Goal: Task Accomplishment & Management: Manage account settings

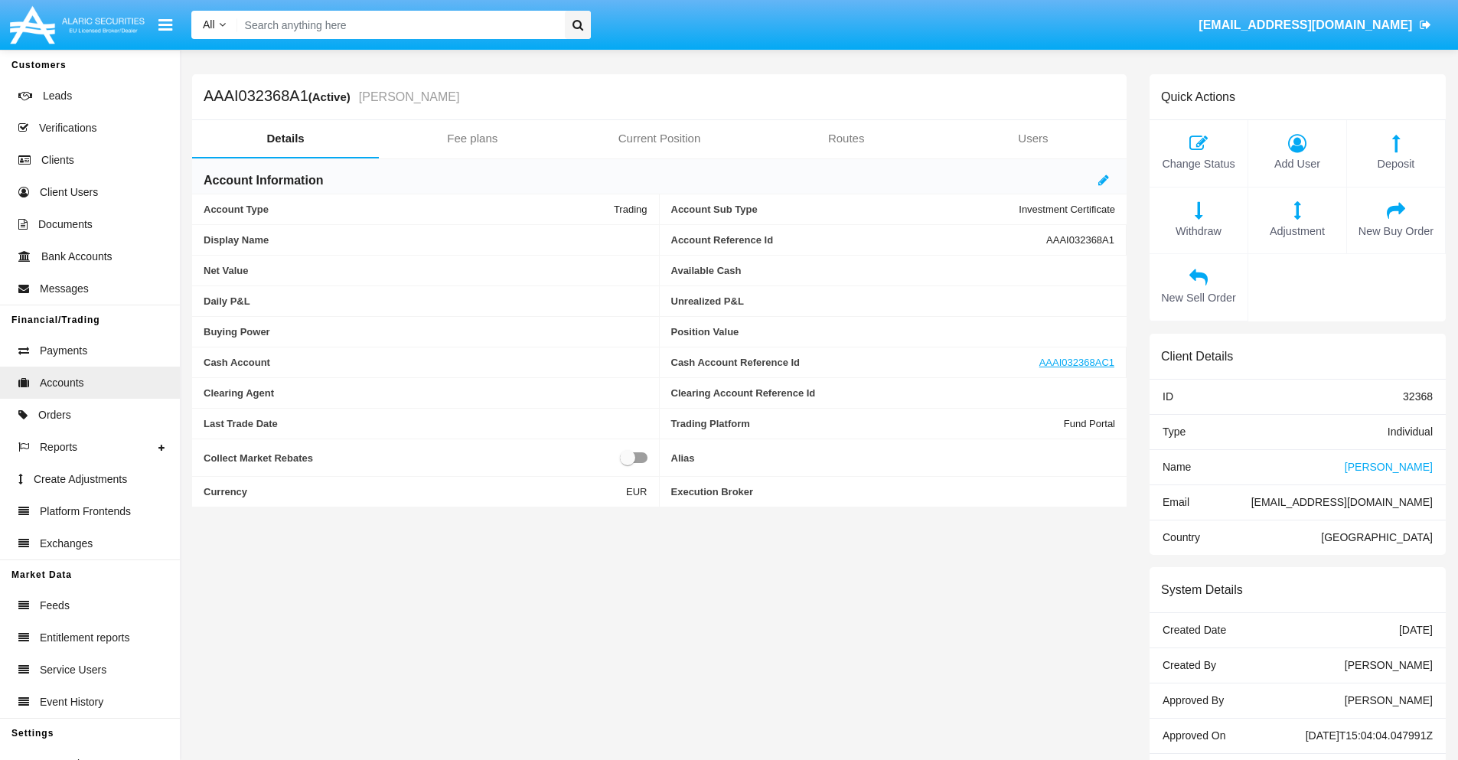
click at [472, 139] on link "Fee plans" at bounding box center [472, 138] width 187 height 37
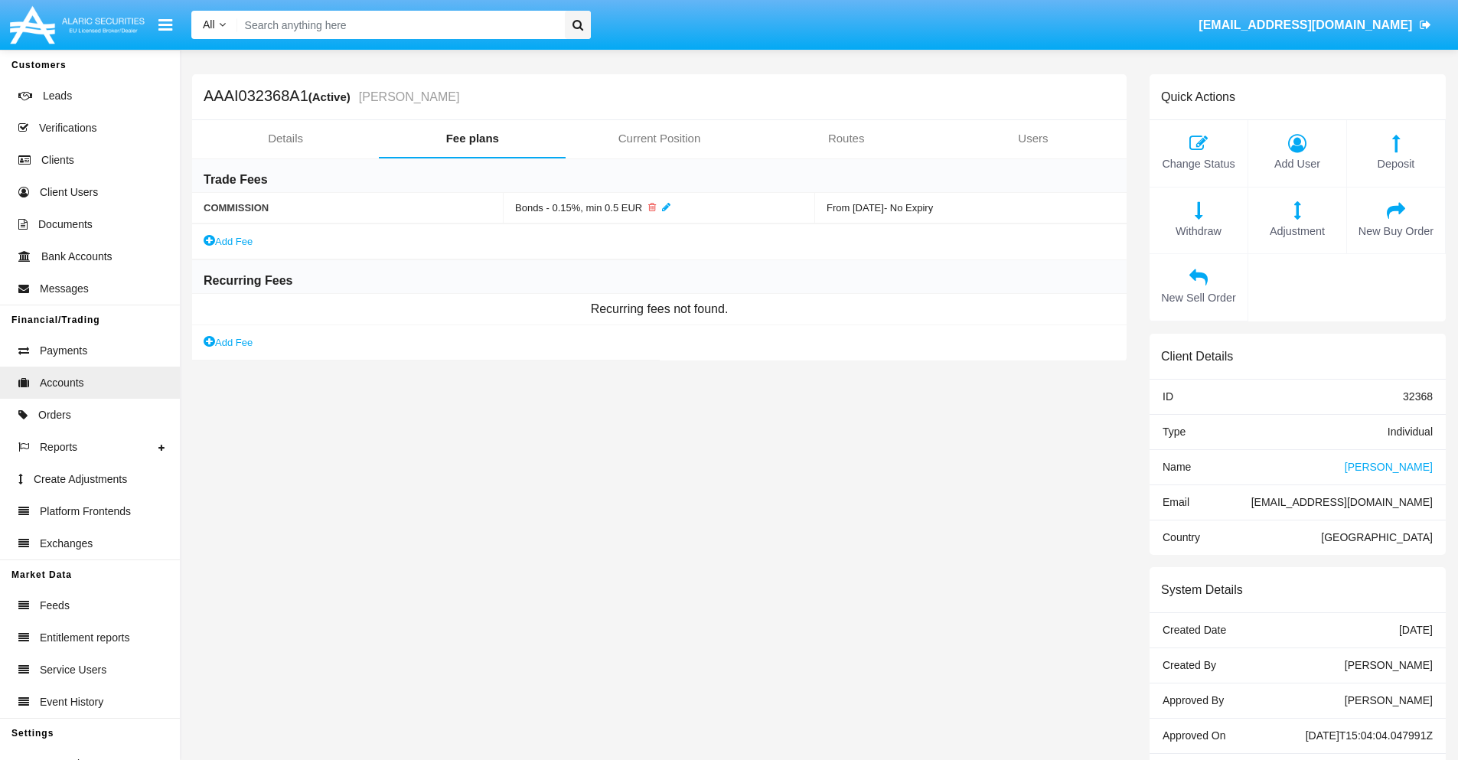
click at [229, 342] on link "Add Fee" at bounding box center [228, 343] width 49 height 16
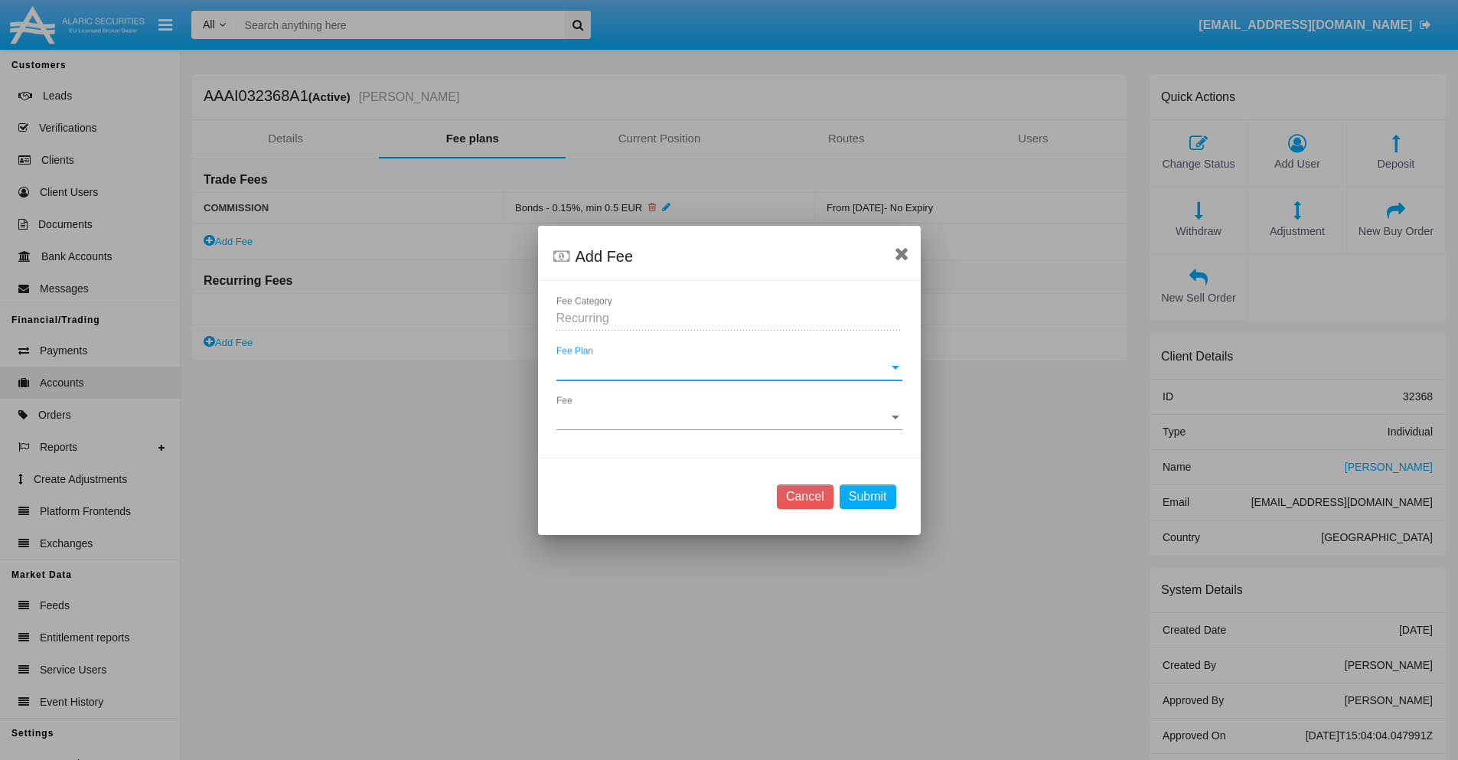
click at [729, 367] on span "Fee Plan" at bounding box center [723, 368] width 332 height 14
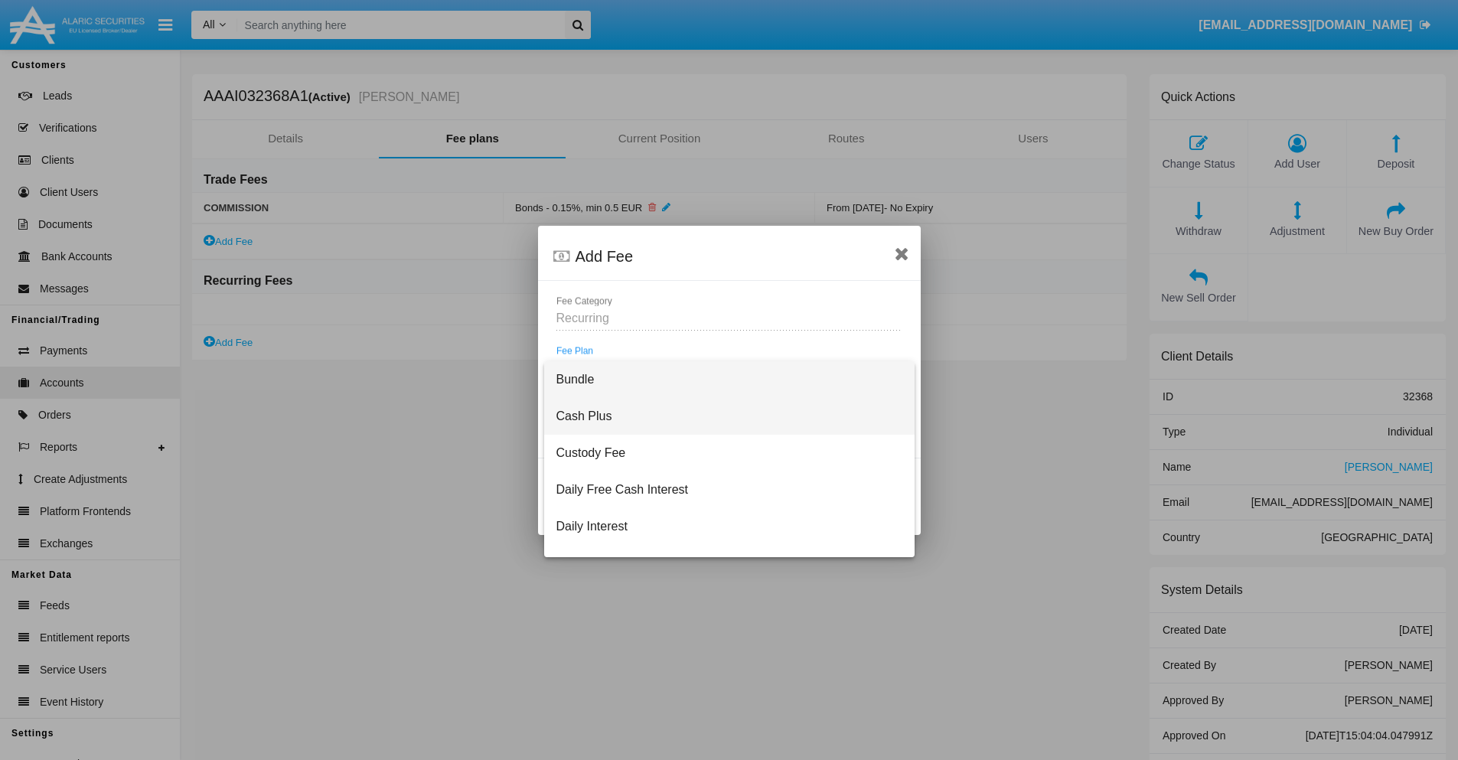
click at [723, 416] on span "Cash Plus" at bounding box center [730, 416] width 346 height 37
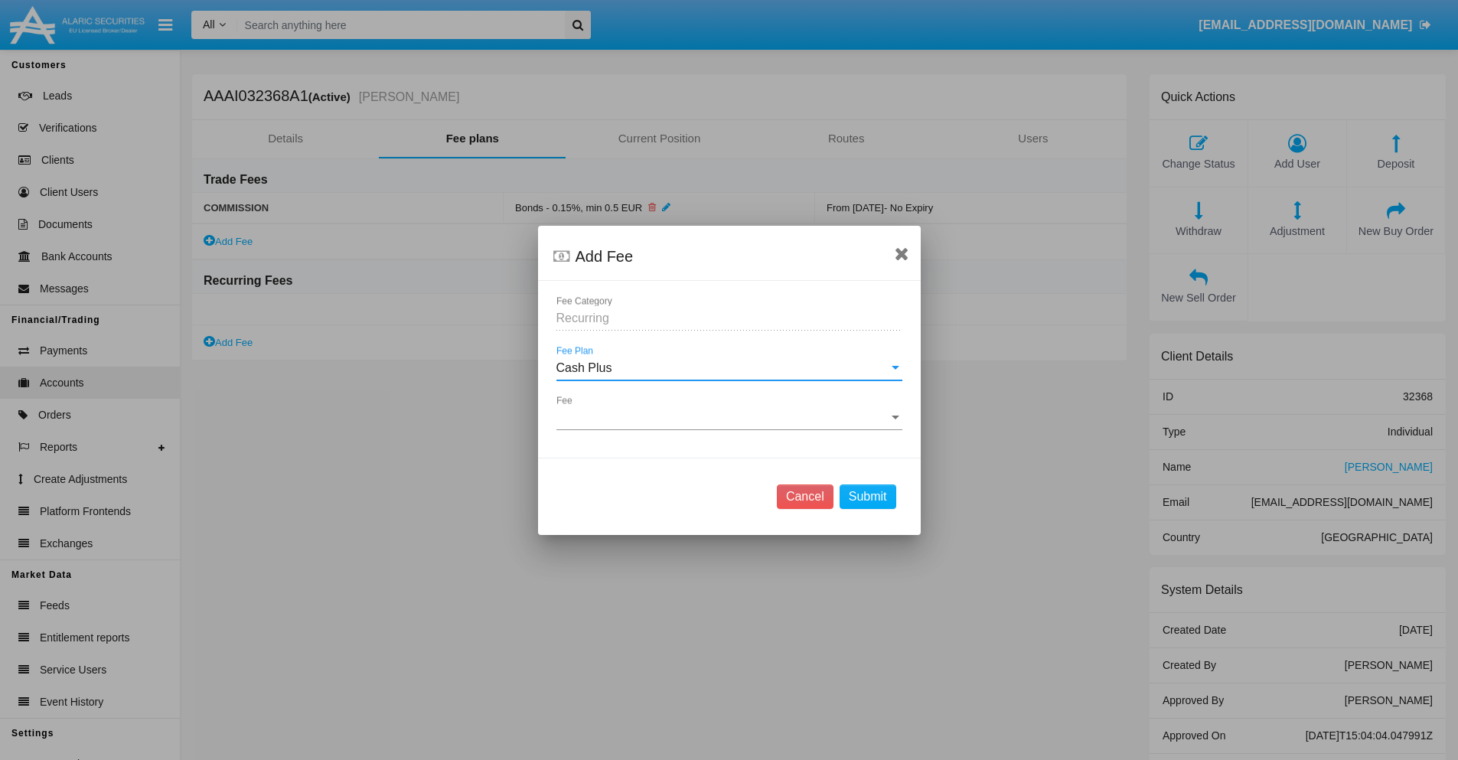
click at [729, 417] on span "Fee" at bounding box center [723, 418] width 332 height 14
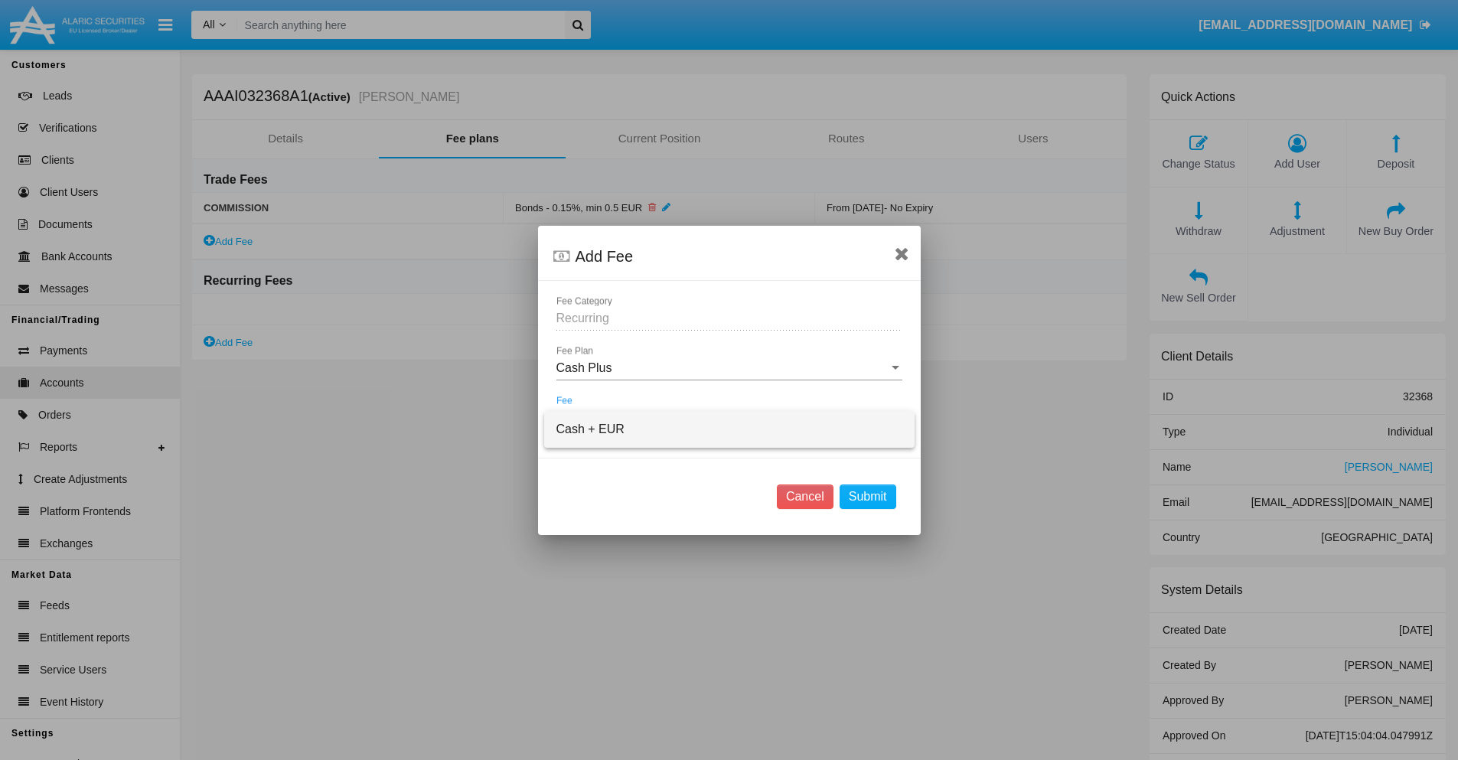
click at [729, 429] on span "Cash + EUR" at bounding box center [730, 429] width 346 height 37
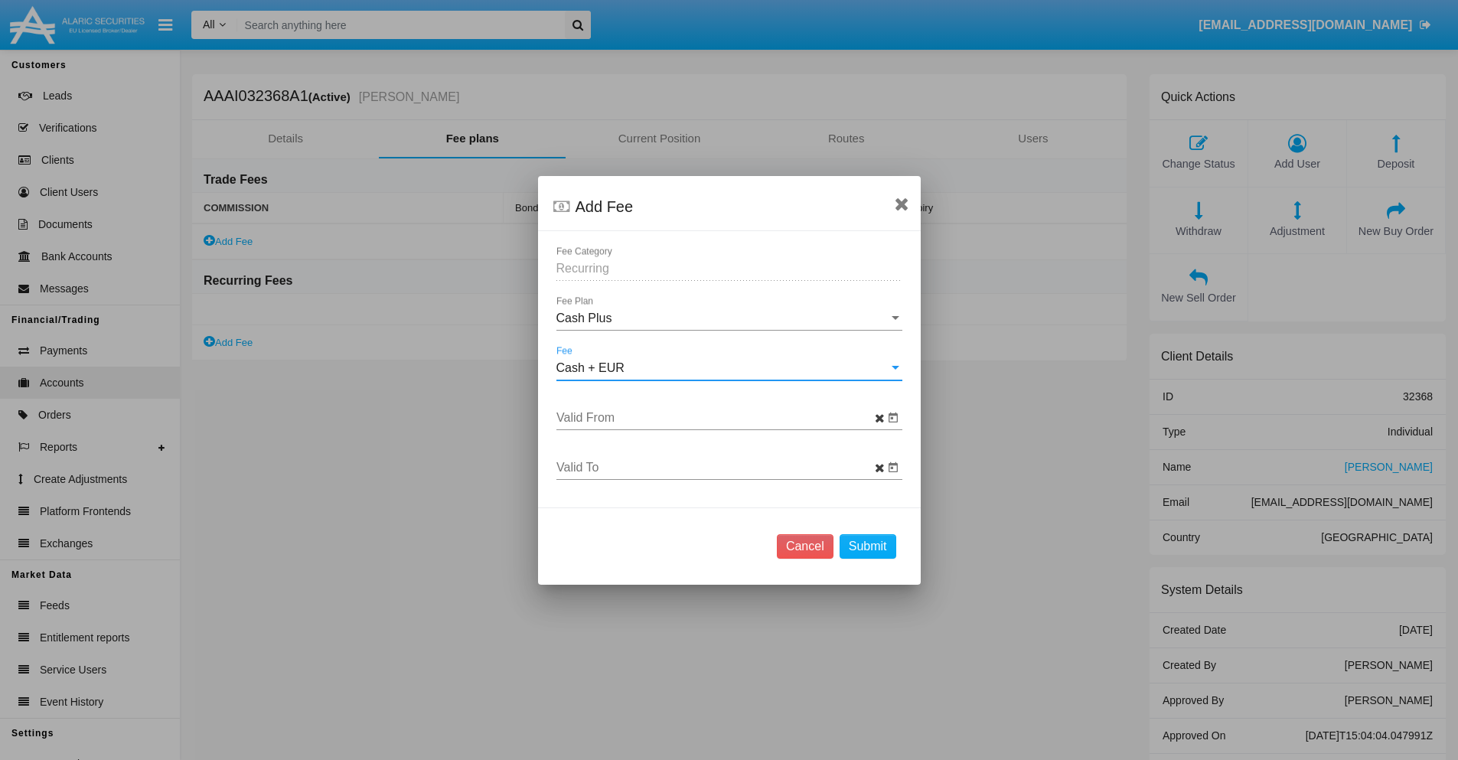
click at [720, 417] on input "Valid From" at bounding box center [721, 418] width 328 height 14
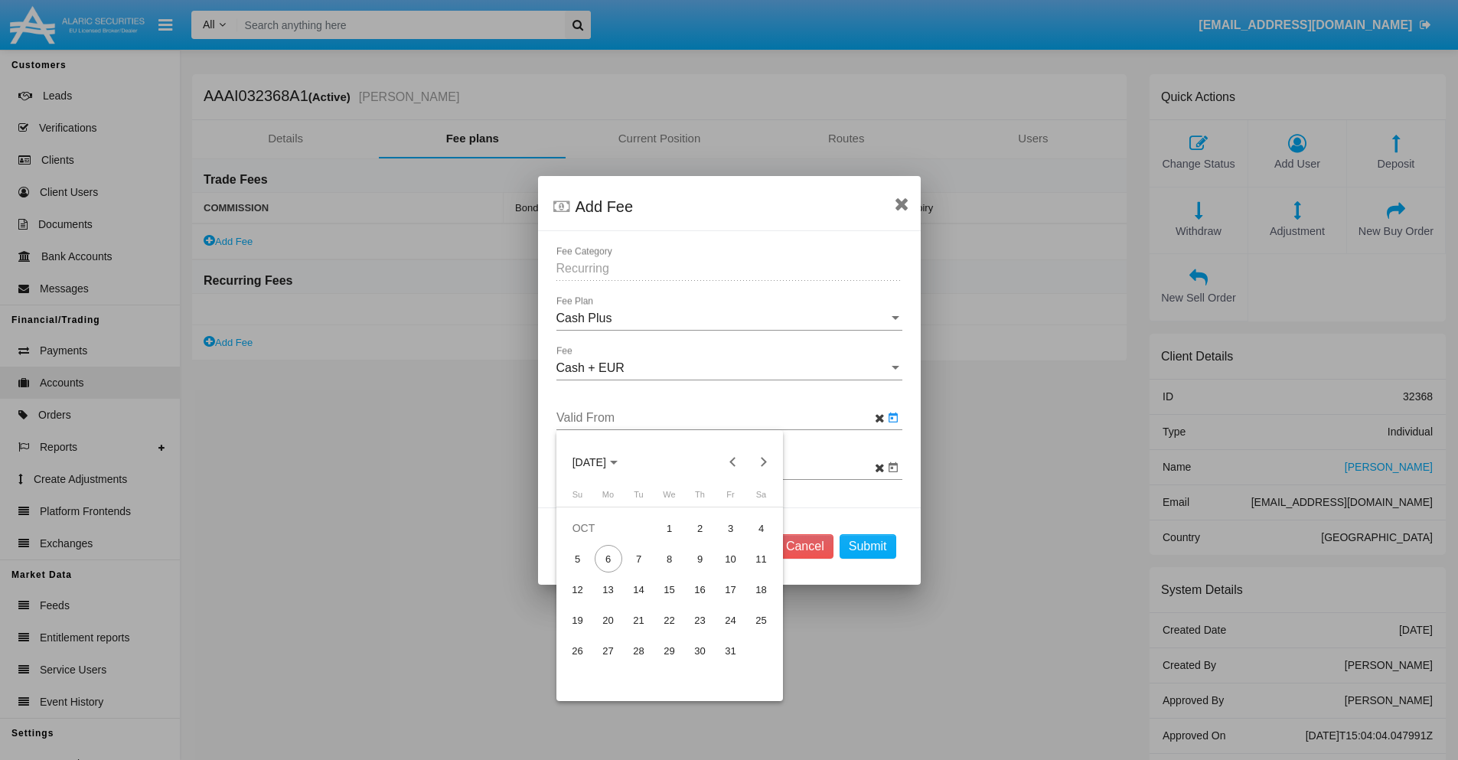
click at [603, 462] on span "[DATE]" at bounding box center [590, 462] width 34 height 12
click at [642, 570] on div "2025" at bounding box center [643, 571] width 48 height 28
click at [642, 601] on div "OCT" at bounding box center [643, 602] width 48 height 28
click at [608, 559] on div "6" at bounding box center [609, 559] width 28 height 28
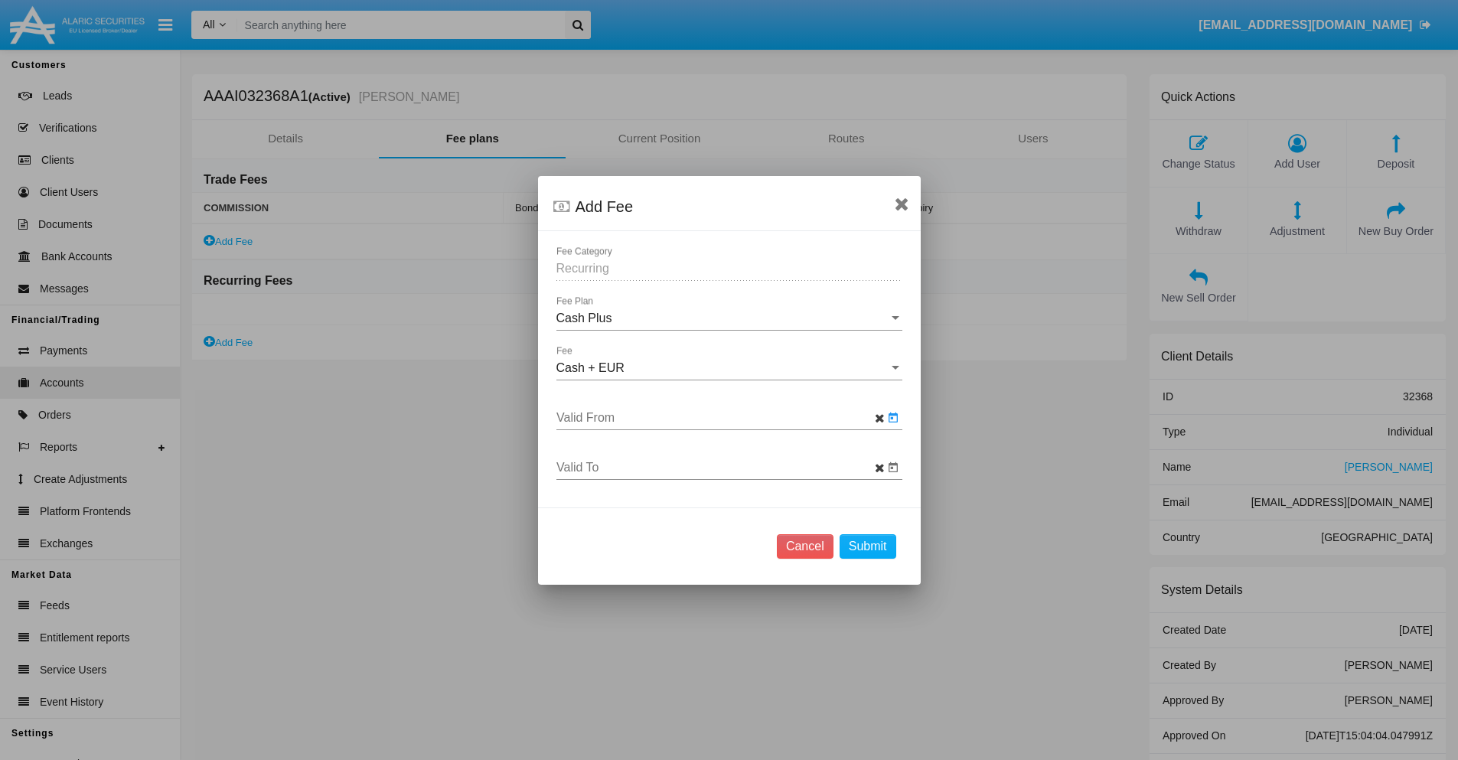
type input "[DATE]"
click at [720, 467] on input "Valid To" at bounding box center [721, 468] width 328 height 14
click at [603, 206] on span "[DATE]" at bounding box center [590, 207] width 34 height 12
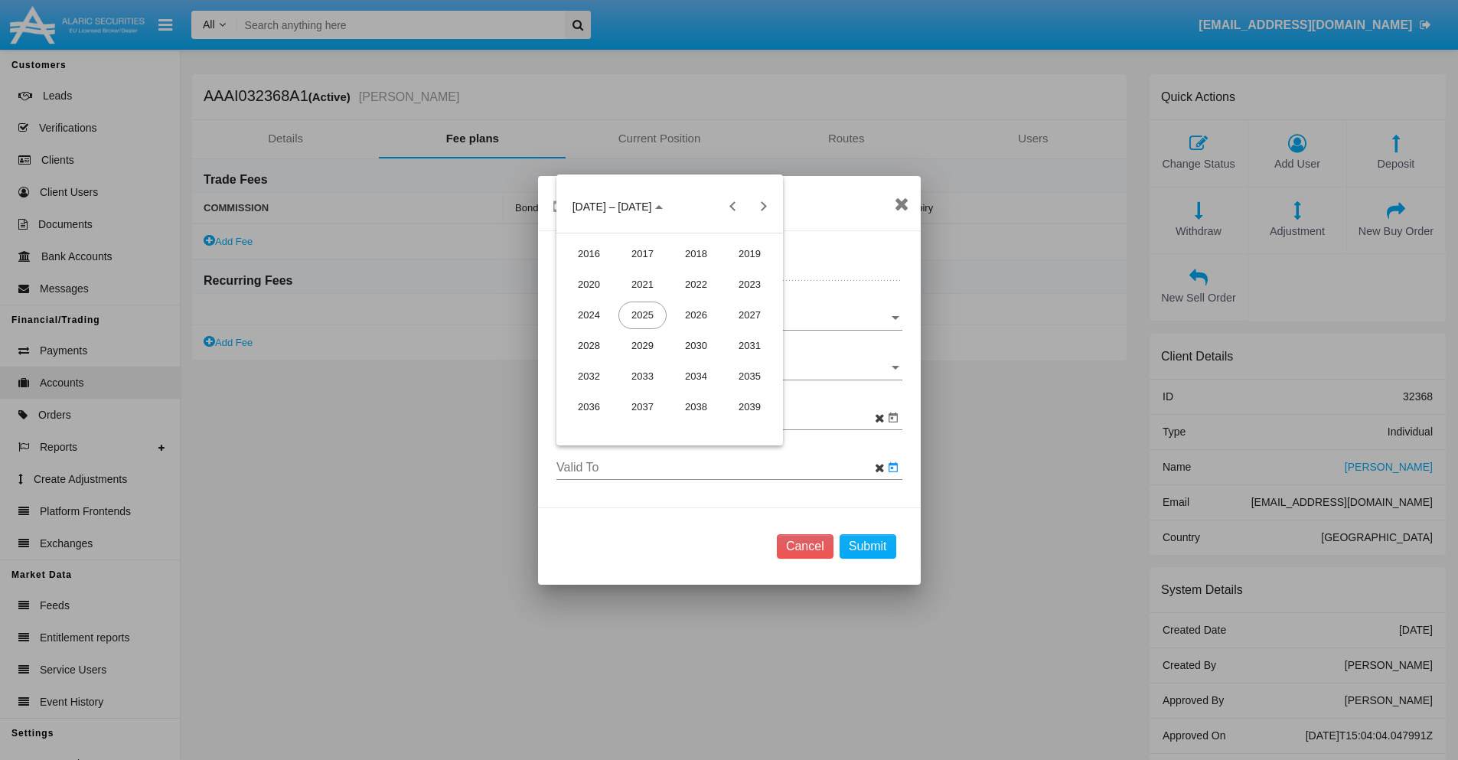
click at [642, 315] on div "2025" at bounding box center [643, 316] width 48 height 28
click at [696, 345] on div "NOV" at bounding box center [696, 346] width 48 height 28
click at [730, 303] on div "7" at bounding box center [731, 303] width 28 height 28
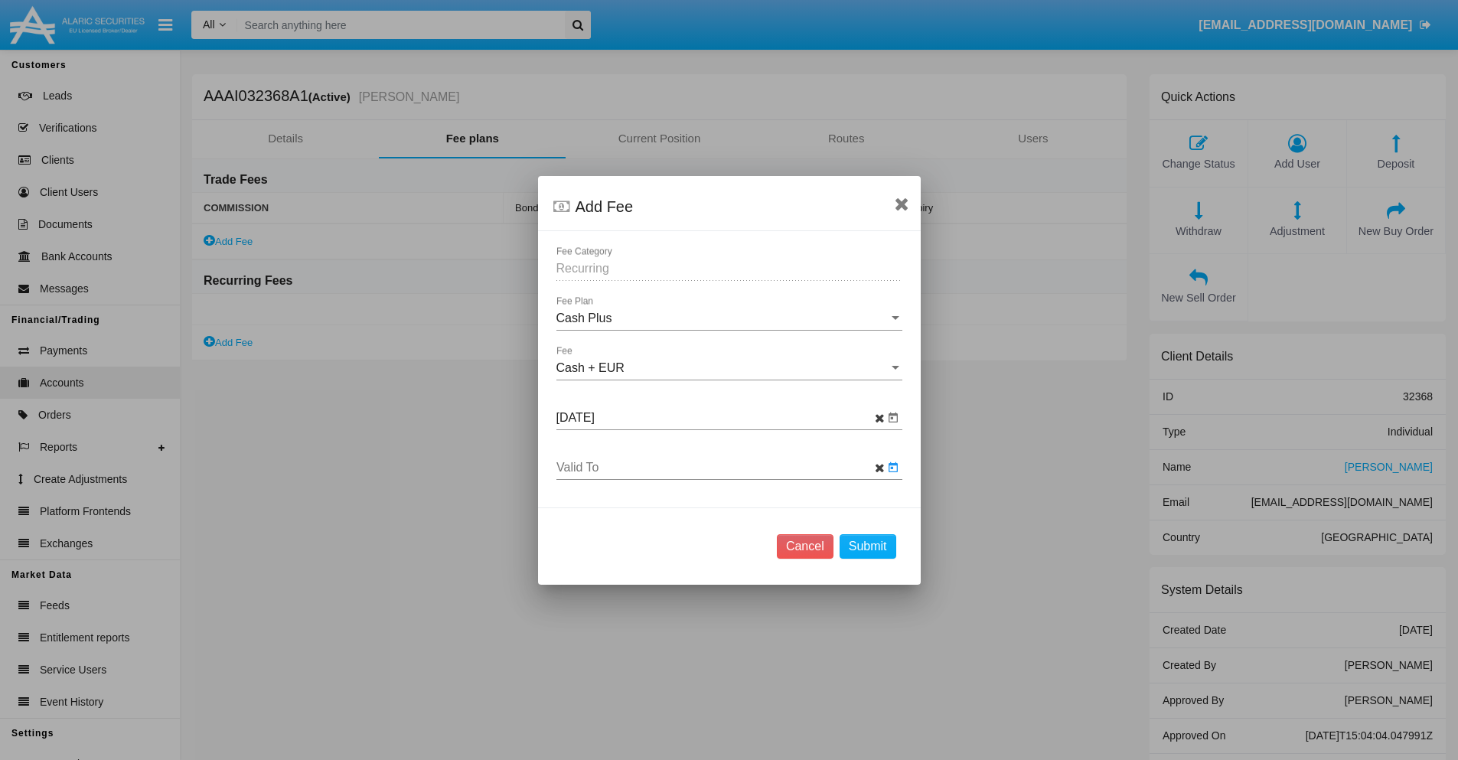
type input "[DATE]"
click at [867, 546] on button "Submit" at bounding box center [868, 546] width 57 height 24
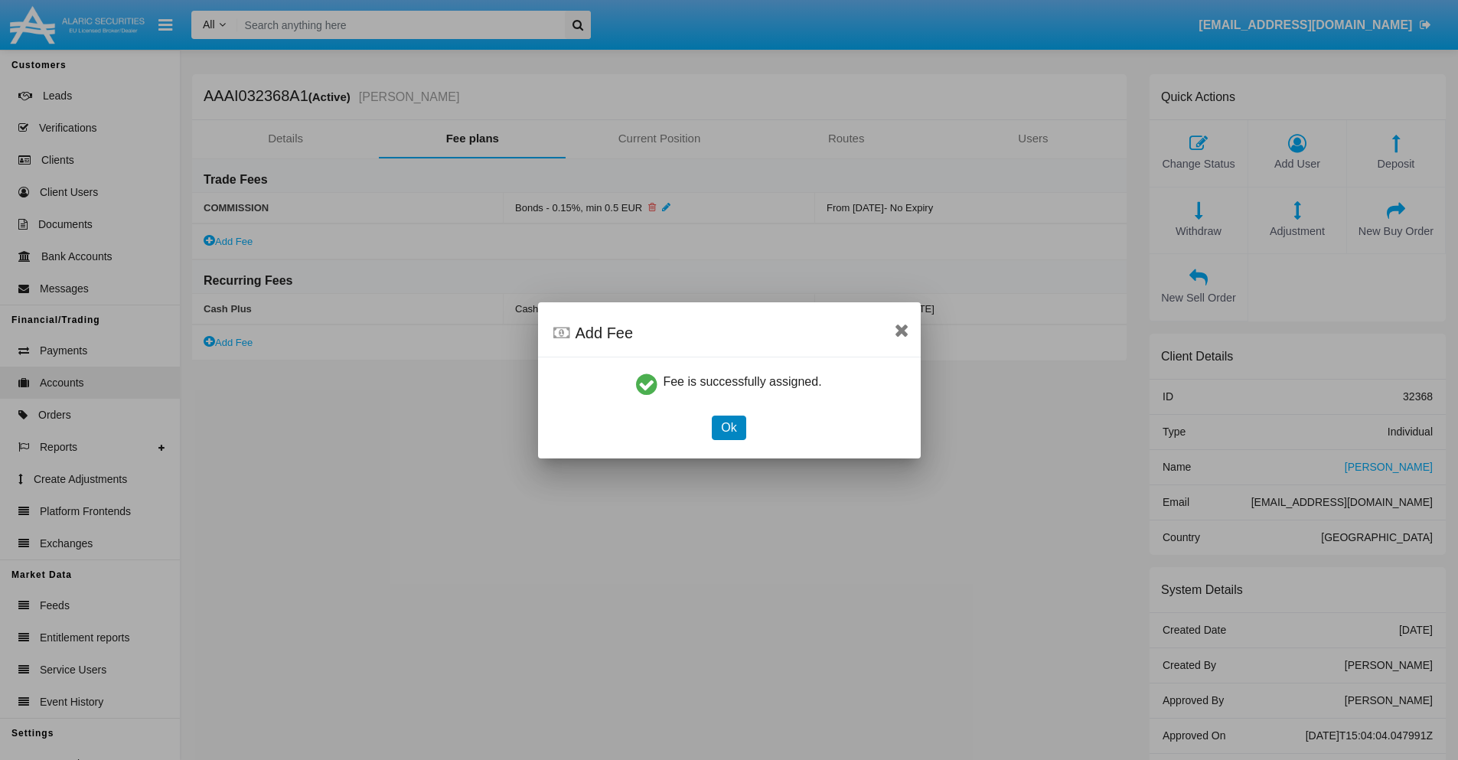
click at [729, 427] on button "Ok" at bounding box center [729, 428] width 34 height 24
